Goal: Register for event/course

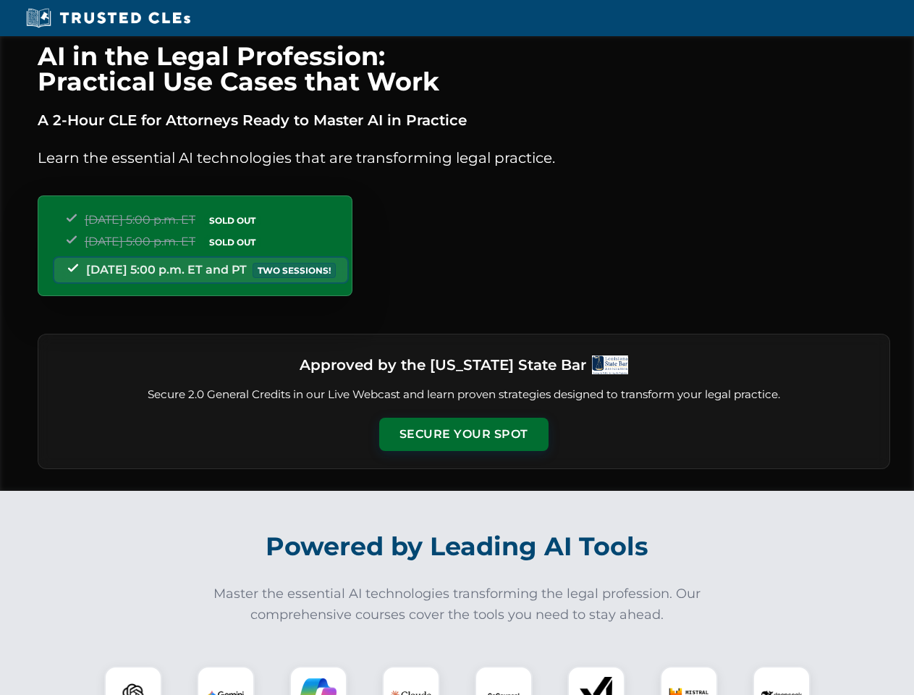
click at [463, 434] on button "Secure Your Spot" at bounding box center [463, 434] width 169 height 33
click at [133, 681] on img at bounding box center [133, 695] width 42 height 42
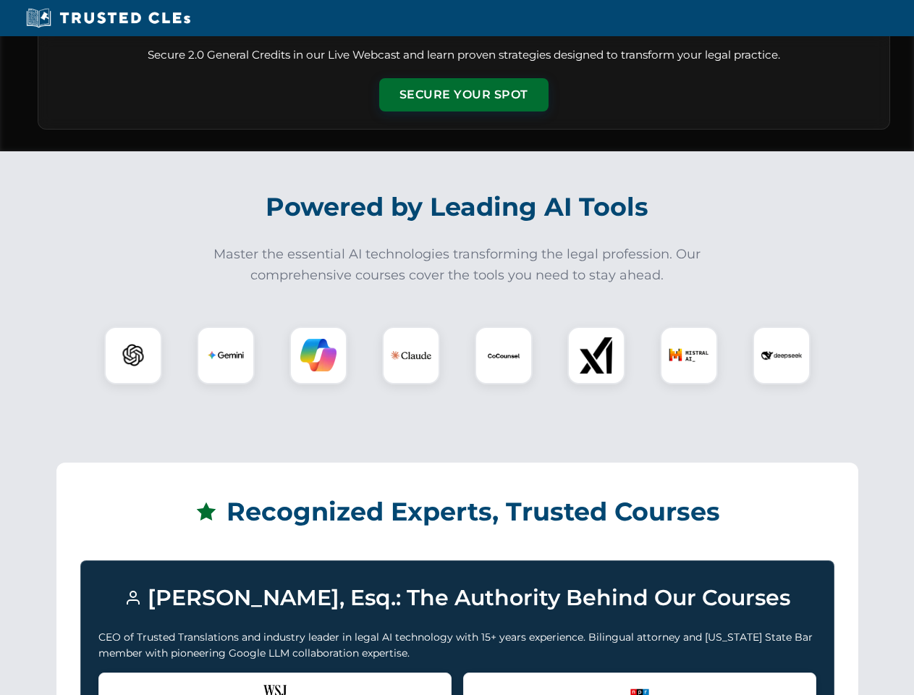
click at [226, 681] on div "Recognized by the WSJ [PERSON_NAME] was featured for his expertise in AI legal …" at bounding box center [274, 702] width 353 height 58
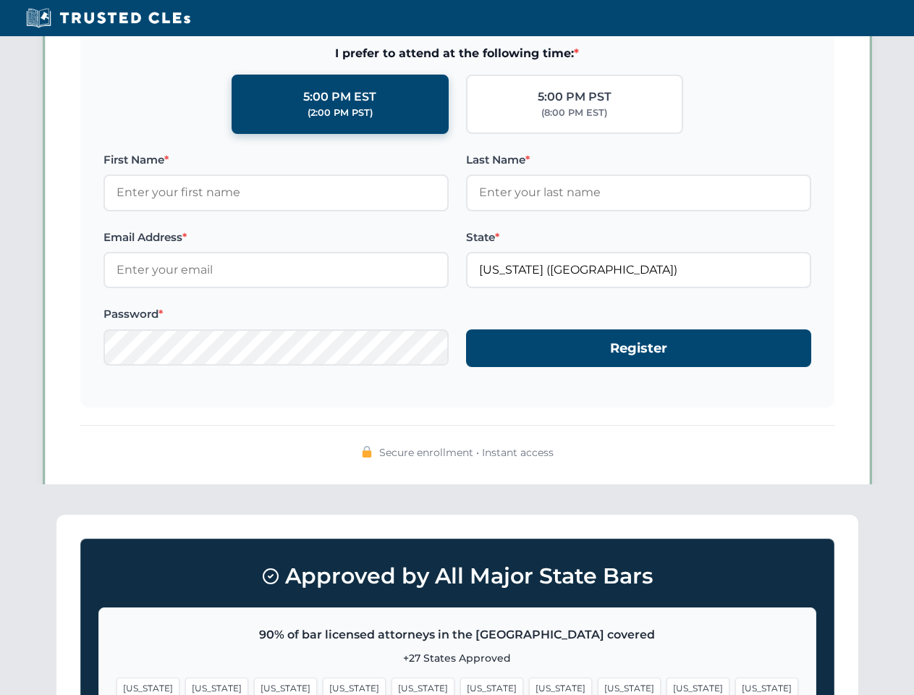
click at [529, 681] on span "[US_STATE]" at bounding box center [560, 688] width 63 height 21
click at [667, 681] on span "[US_STATE]" at bounding box center [698, 688] width 63 height 21
